Goal: Task Accomplishment & Management: Complete application form

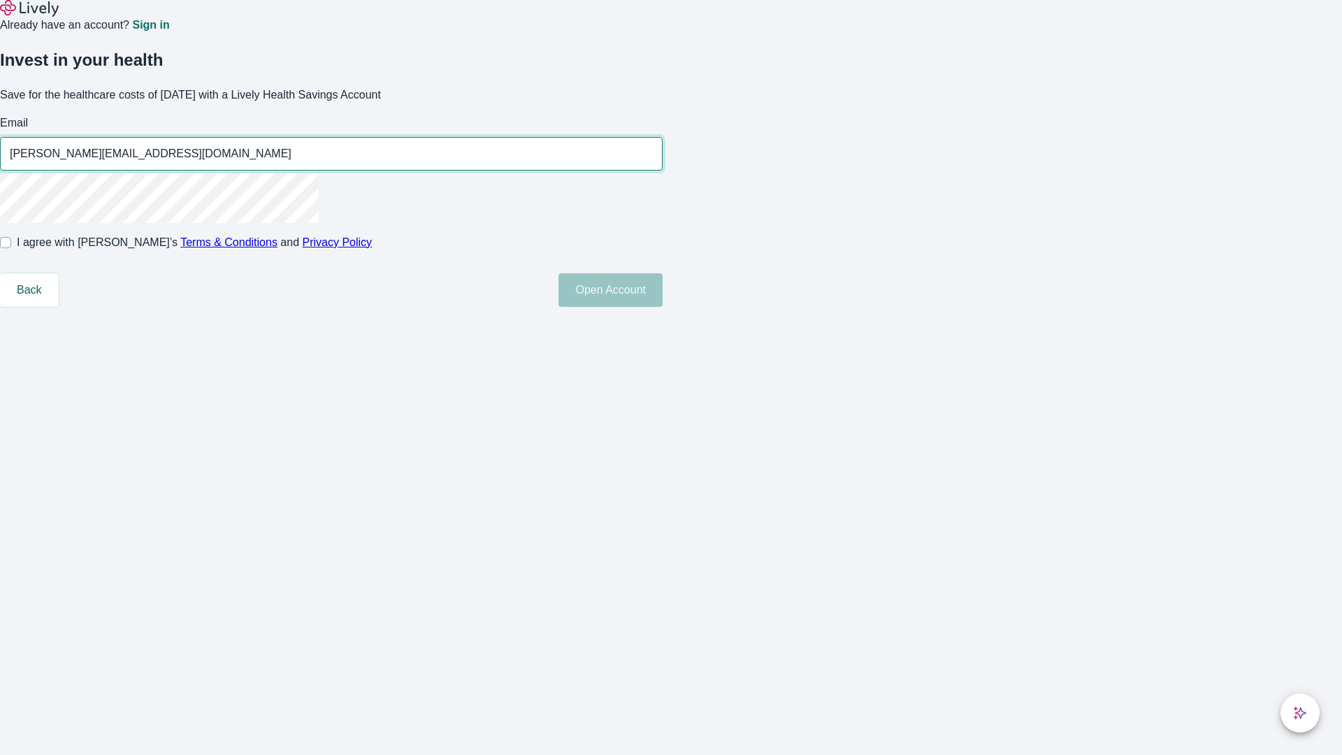
type input "[PERSON_NAME][EMAIL_ADDRESS][DOMAIN_NAME]"
click at [11, 248] on input "I agree with Lively’s Terms & Conditions and Privacy Policy" at bounding box center [5, 242] width 11 height 11
checkbox input "true"
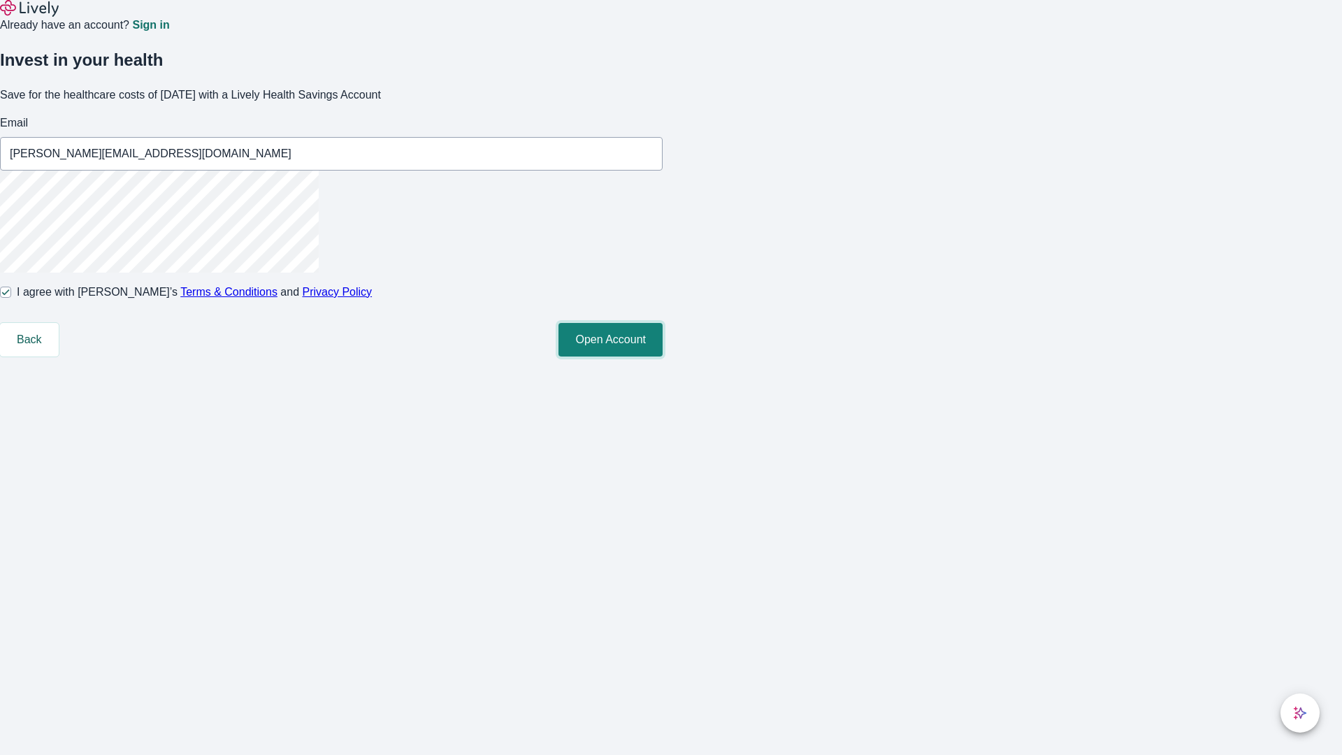
click at [663, 356] on button "Open Account" at bounding box center [610, 340] width 104 height 34
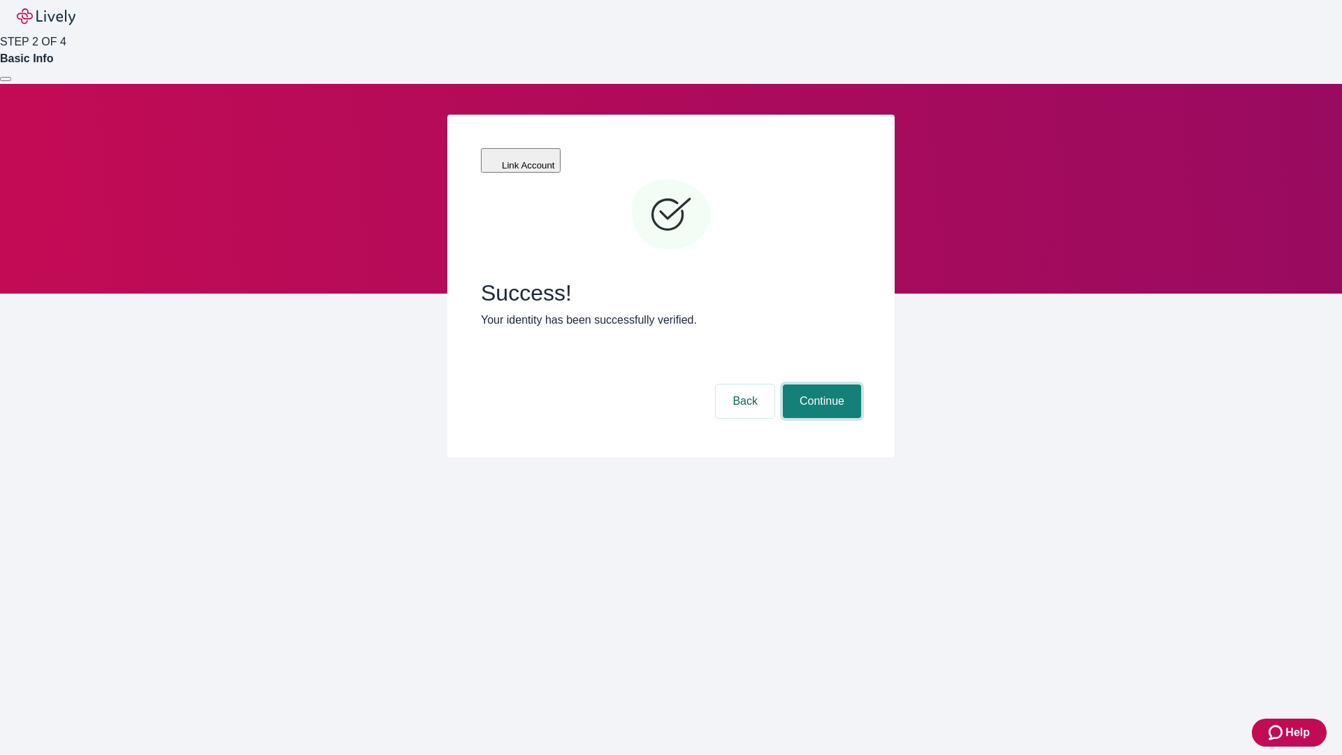
click at [820, 384] on button "Continue" at bounding box center [822, 401] width 78 height 34
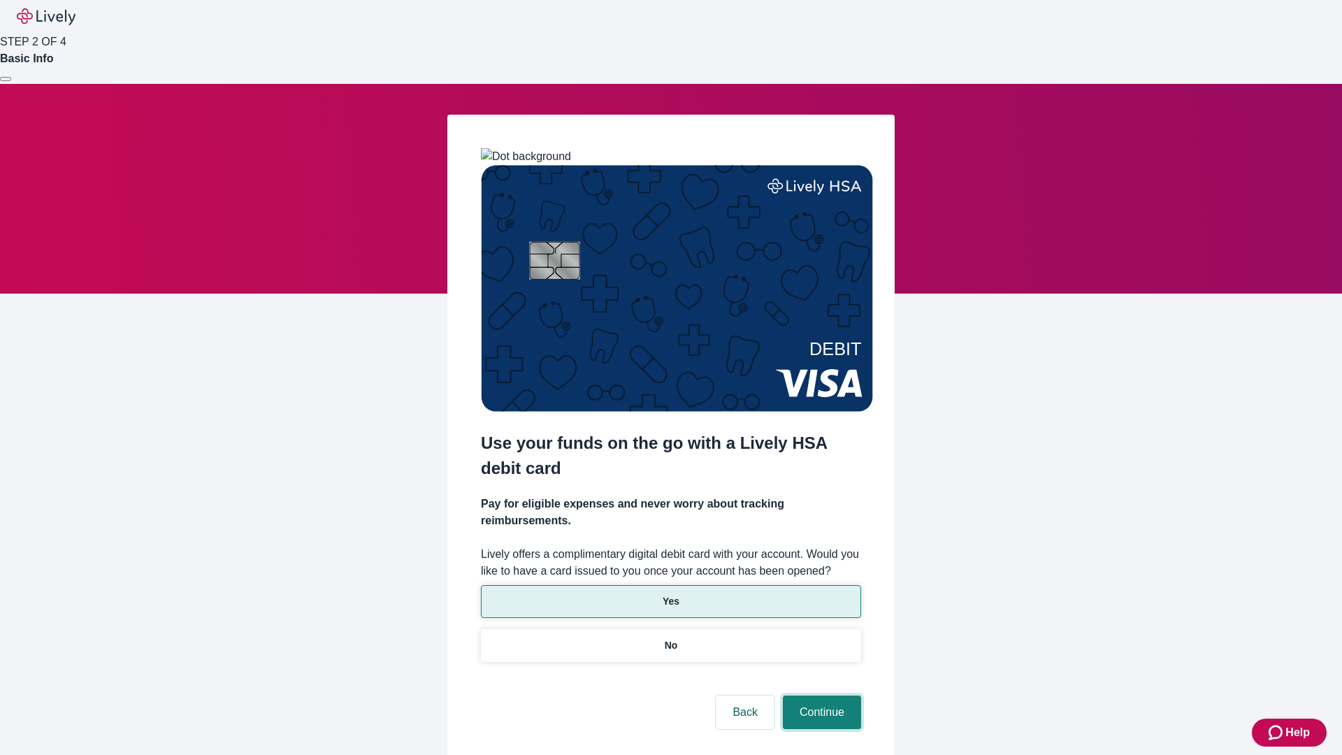
click at [820, 695] on button "Continue" at bounding box center [822, 712] width 78 height 34
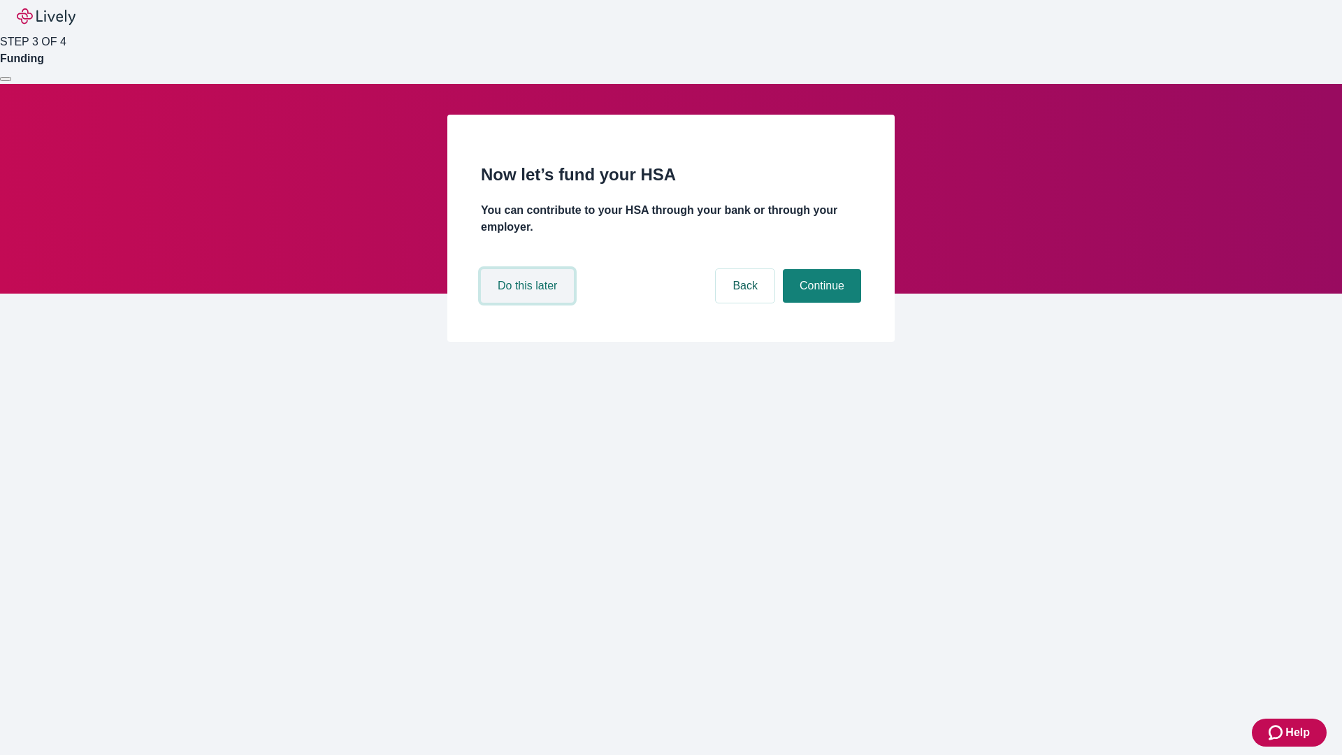
click at [529, 303] on button "Do this later" at bounding box center [527, 286] width 93 height 34
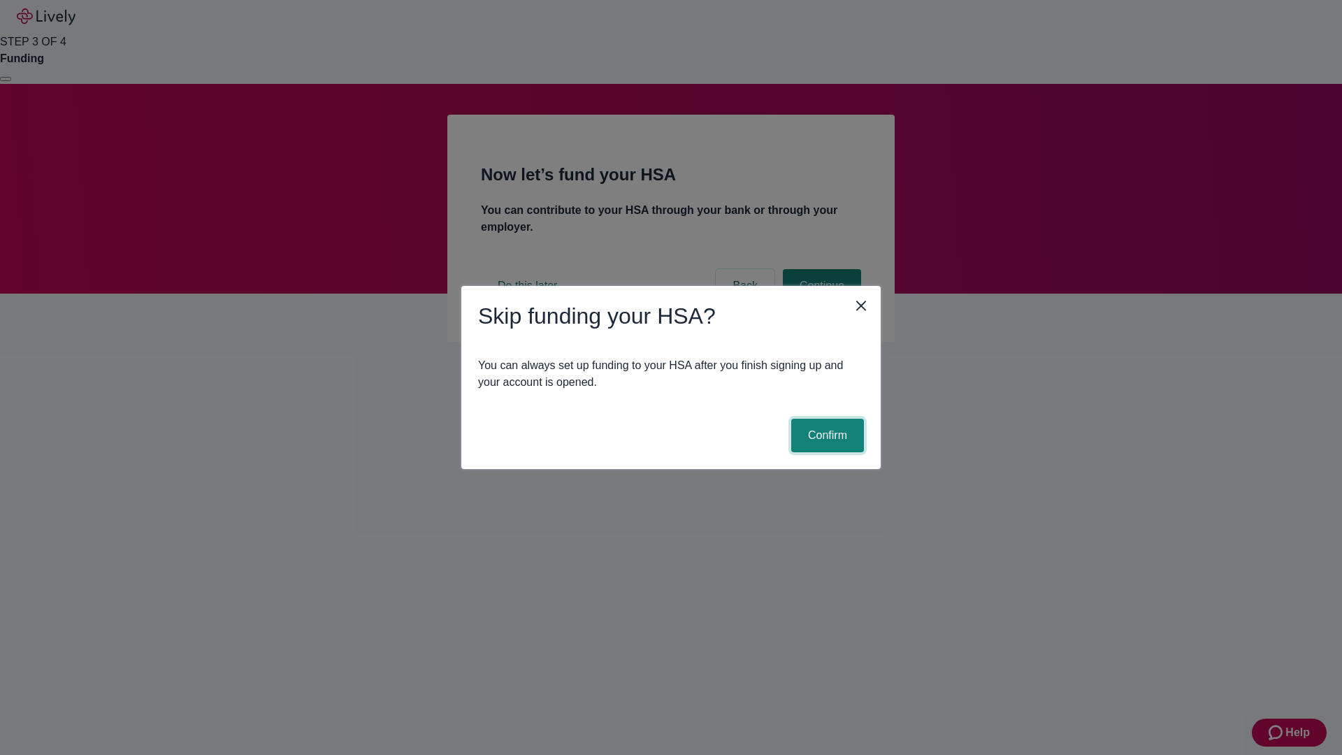
click at [825, 435] on button "Confirm" at bounding box center [827, 436] width 73 height 34
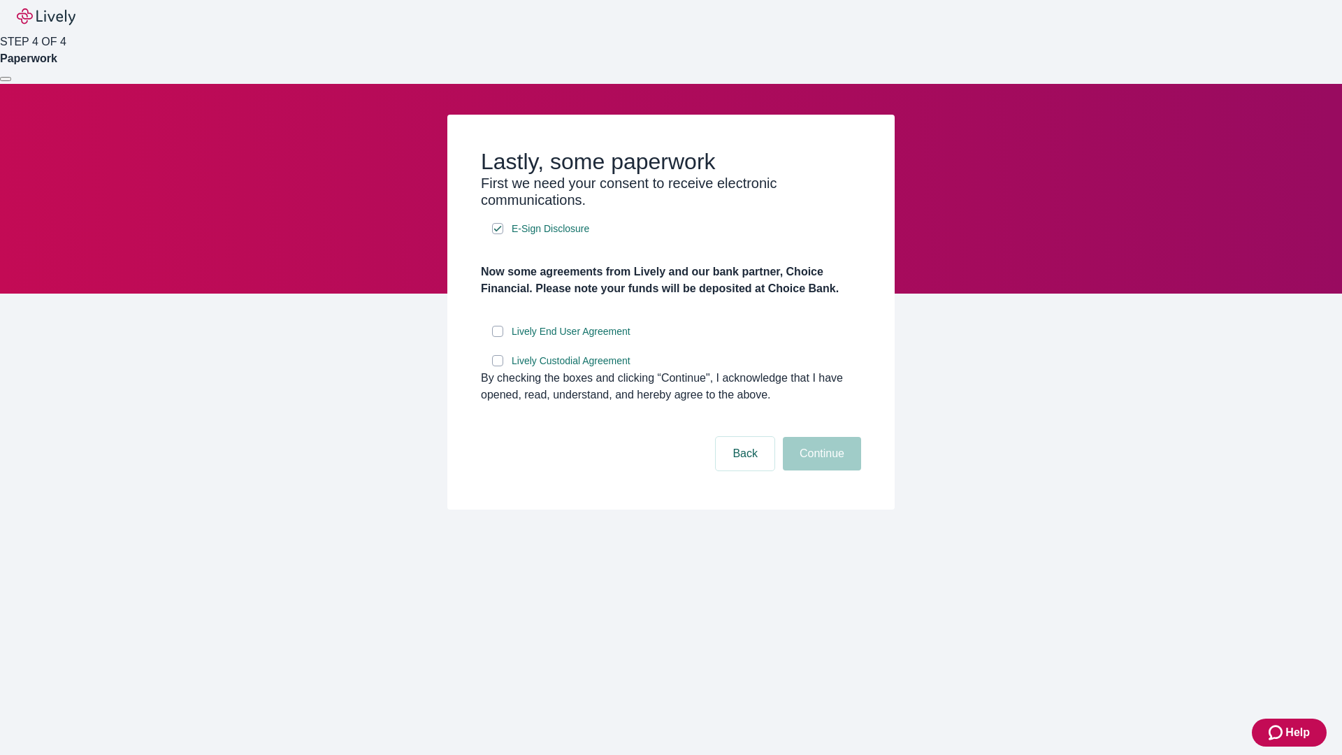
click at [498, 337] on input "Lively End User Agreement" at bounding box center [497, 331] width 11 height 11
checkbox input "true"
click at [498, 366] on input "Lively Custodial Agreement" at bounding box center [497, 360] width 11 height 11
checkbox input "true"
click at [820, 470] on button "Continue" at bounding box center [822, 454] width 78 height 34
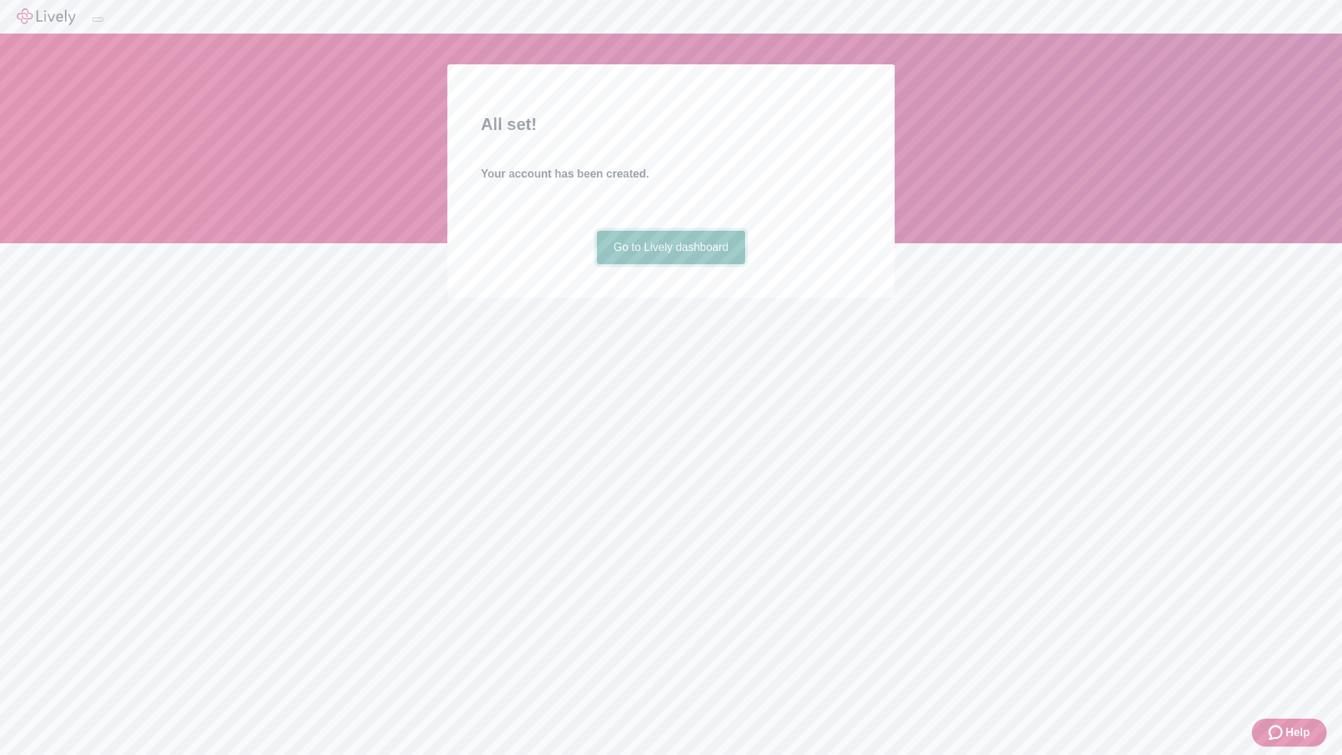
click at [670, 264] on link "Go to Lively dashboard" at bounding box center [671, 248] width 149 height 34
